Goal: Transaction & Acquisition: Book appointment/travel/reservation

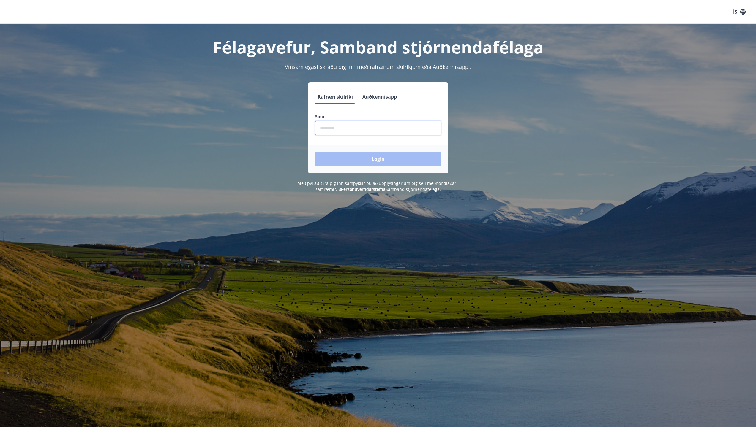
click at [344, 129] on input "phone" at bounding box center [378, 128] width 126 height 15
type input "********"
click at [380, 159] on button "Login" at bounding box center [378, 159] width 126 height 14
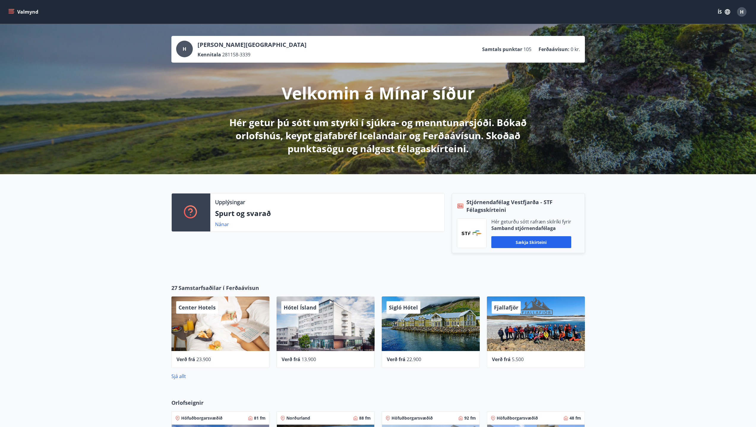
click at [13, 11] on icon "menu" at bounding box center [11, 10] width 5 height 1
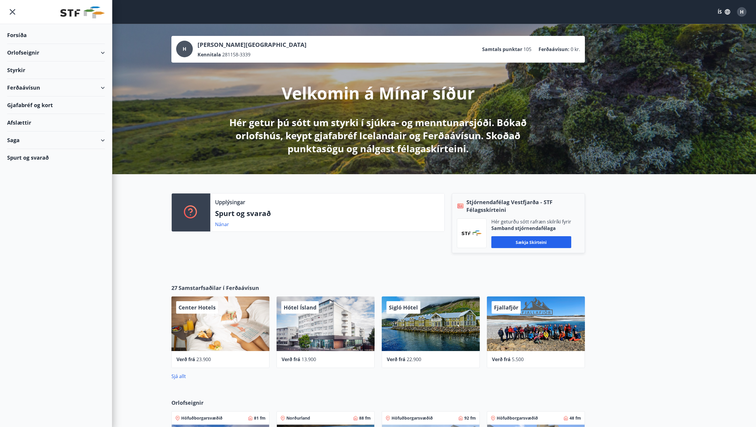
click at [25, 52] on div "Orlofseignir" at bounding box center [56, 53] width 98 height 18
click at [30, 78] on div "Bókunardagatal" at bounding box center [56, 80] width 88 height 12
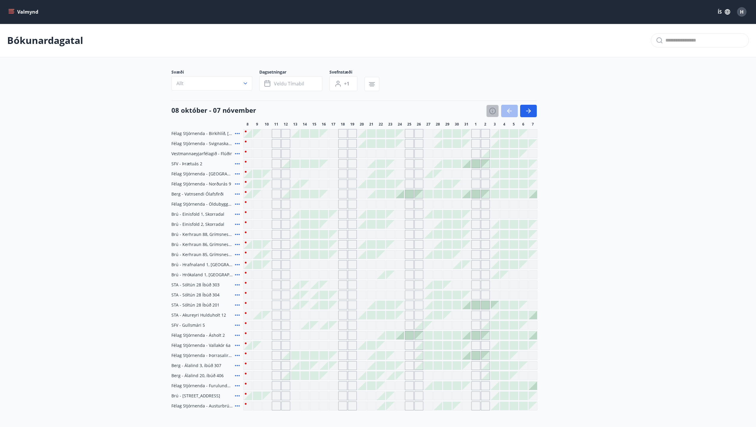
click at [493, 110] on icon "button" at bounding box center [492, 111] width 7 height 7
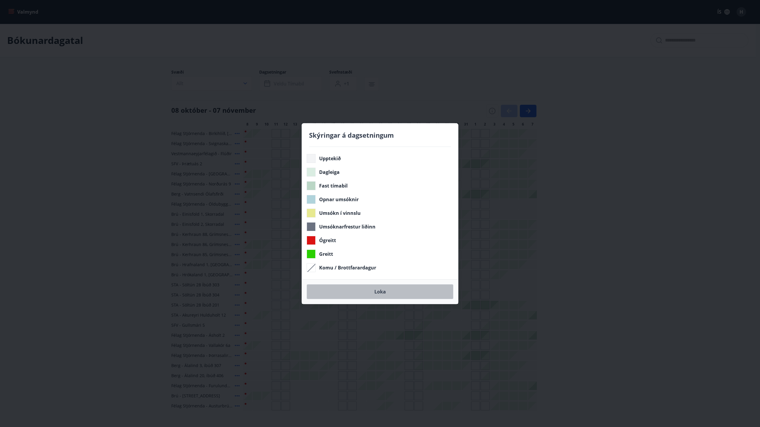
click at [381, 290] on button "Loka" at bounding box center [380, 292] width 147 height 15
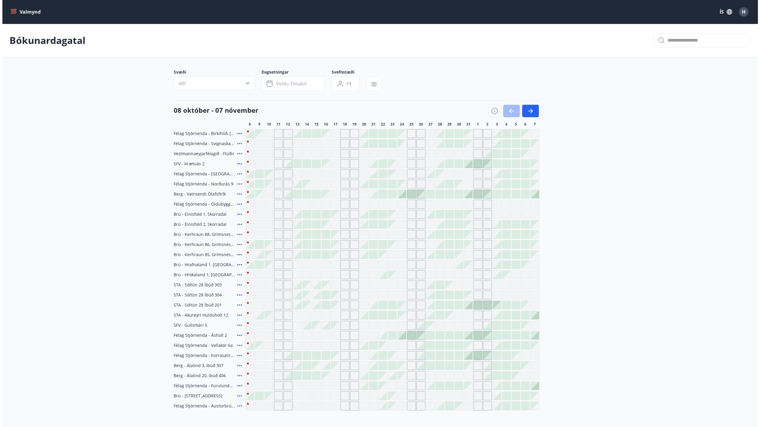
scroll to position [57, 0]
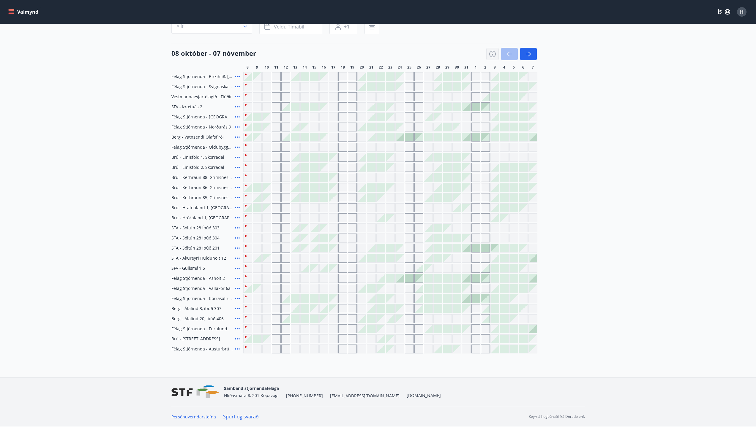
click at [492, 55] on icon "button" at bounding box center [492, 53] width 7 height 7
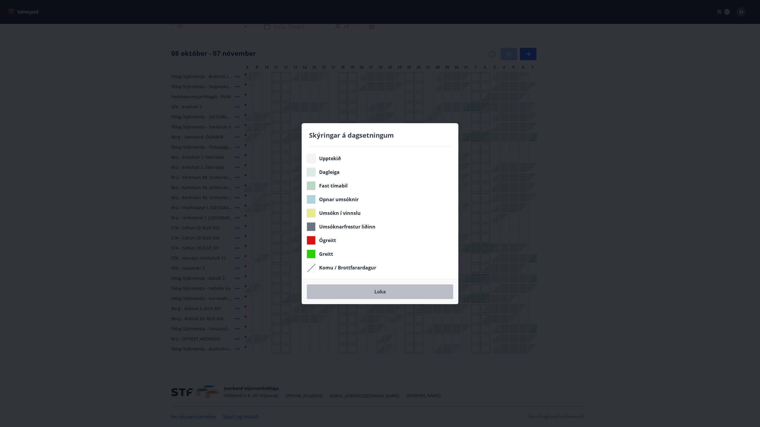
click at [382, 293] on button "Loka" at bounding box center [380, 292] width 147 height 15
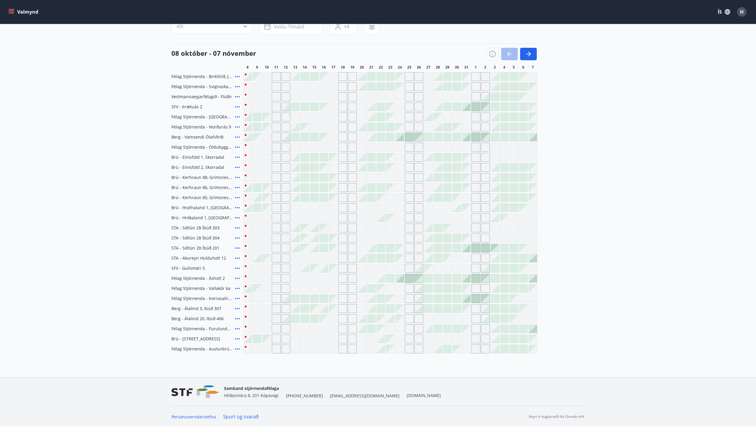
click at [237, 309] on icon at bounding box center [237, 308] width 5 height 1
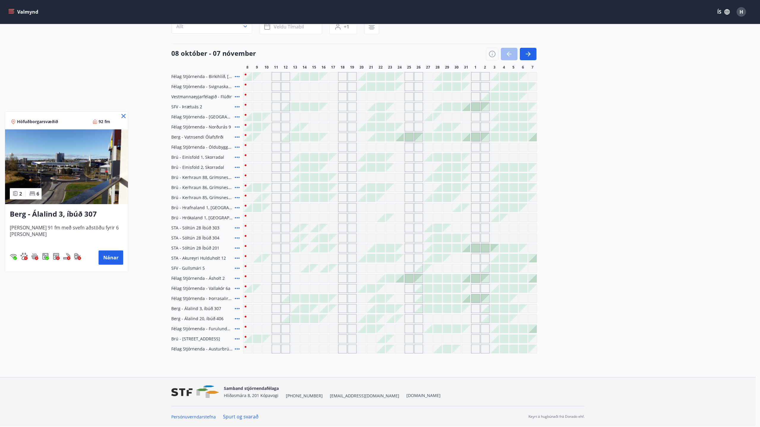
click at [84, 173] on img at bounding box center [66, 166] width 123 height 75
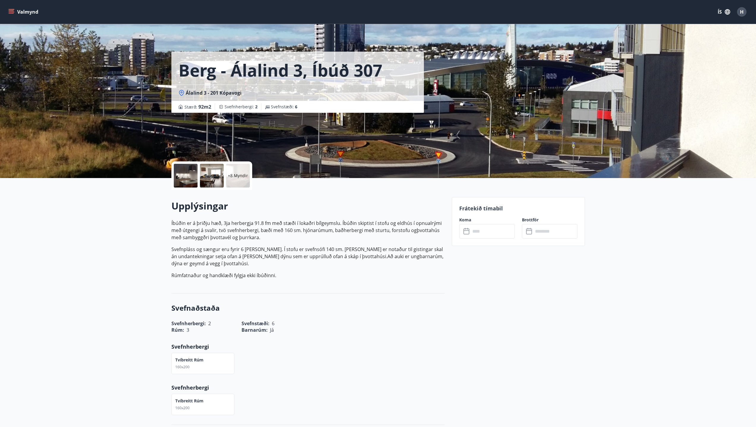
click at [189, 176] on div at bounding box center [186, 176] width 24 height 24
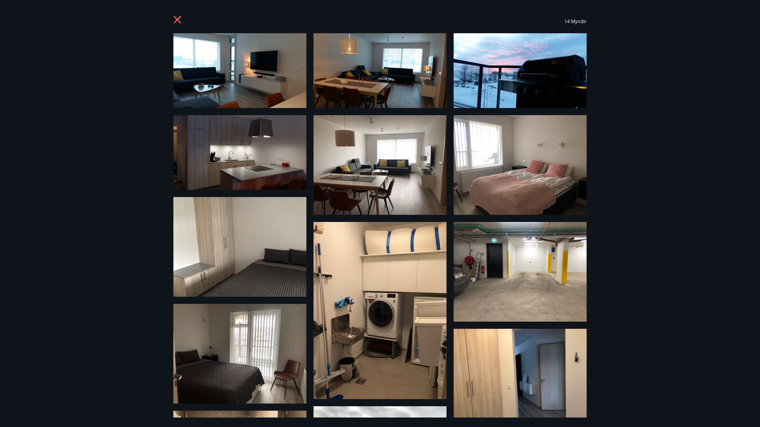
click at [176, 19] on icon at bounding box center [178, 21] width 10 height 10
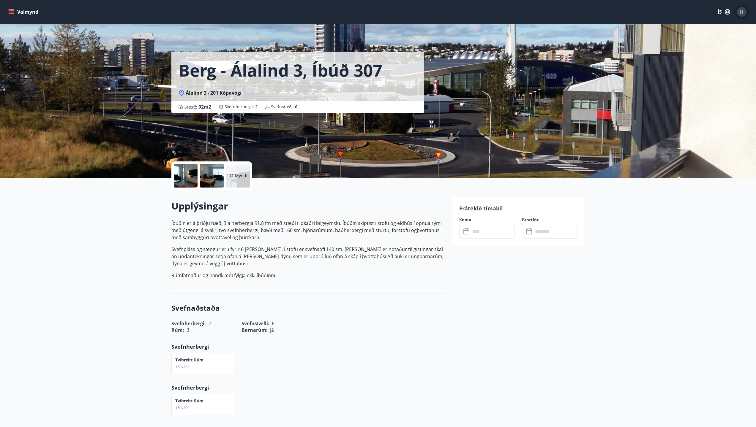
click at [744, 12] on div "H" at bounding box center [742, 12] width 10 height 10
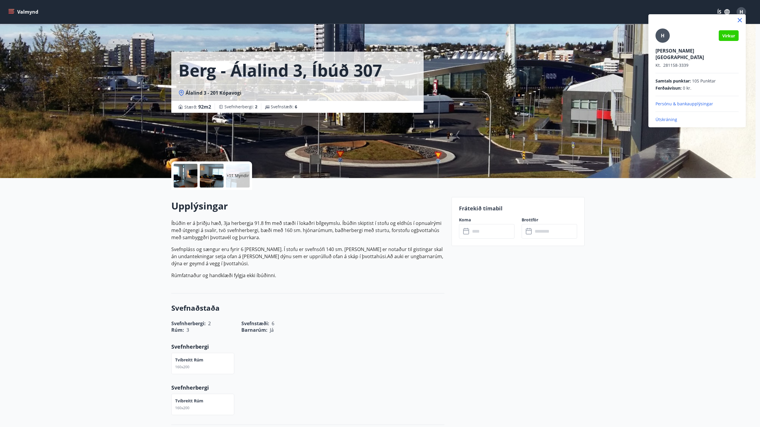
click at [667, 117] on p "Útskráning" at bounding box center [697, 120] width 83 height 6
